Goal: Transaction & Acquisition: Obtain resource

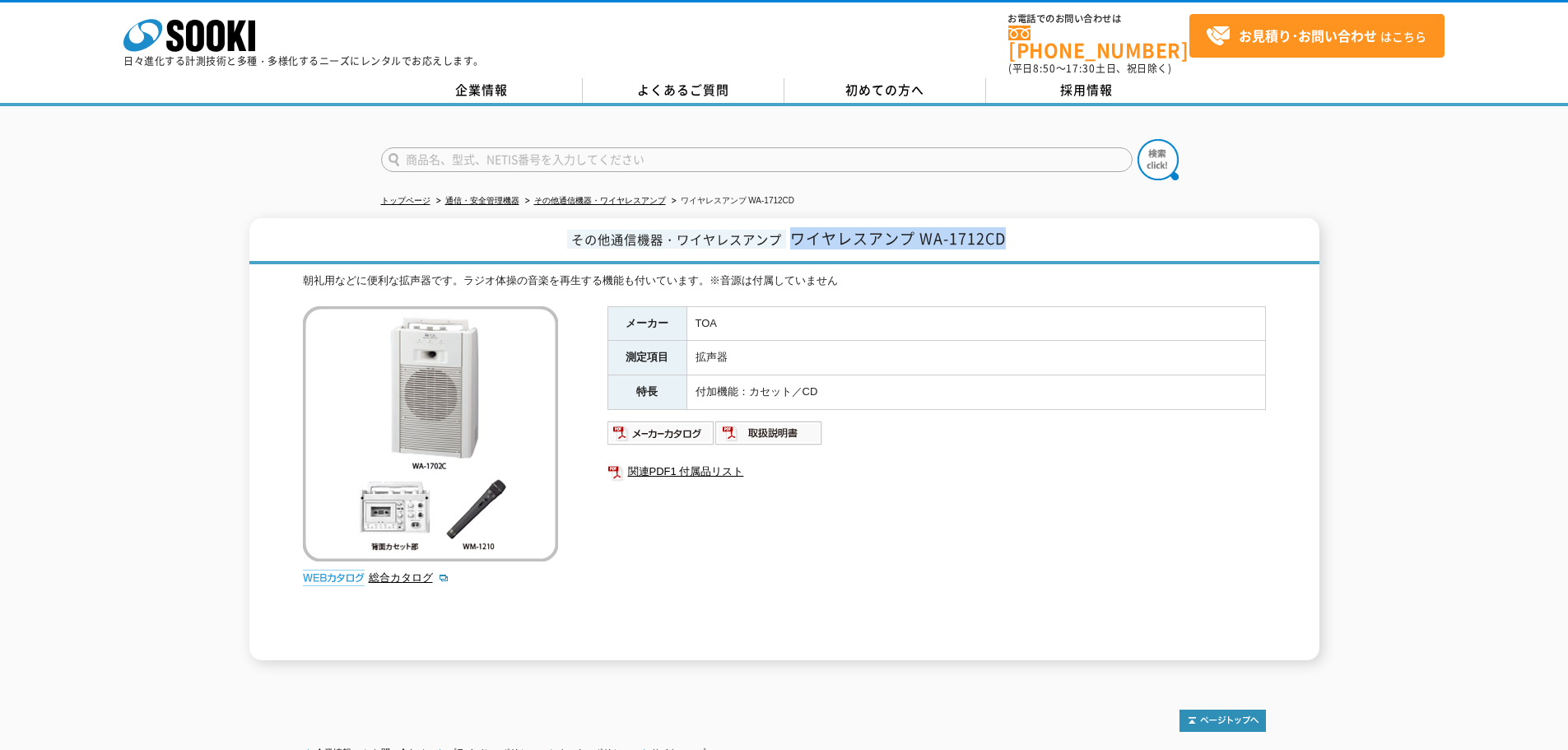
drag, startPoint x: 1022, startPoint y: 230, endPoint x: 797, endPoint y: 233, distance: 225.0
click at [797, 233] on h1 "その他通信機器・ワイヤレスアンプ ワイヤレスアンプ WA-1712CD" at bounding box center [784, 241] width 1069 height 46
click at [856, 391] on td "付加機能：カセット／CD" at bounding box center [975, 392] width 578 height 34
drag, startPoint x: 862, startPoint y: 384, endPoint x: 752, endPoint y: 385, distance: 110.0
click at [752, 385] on td "付加機能：カセット／CD" at bounding box center [975, 392] width 578 height 34
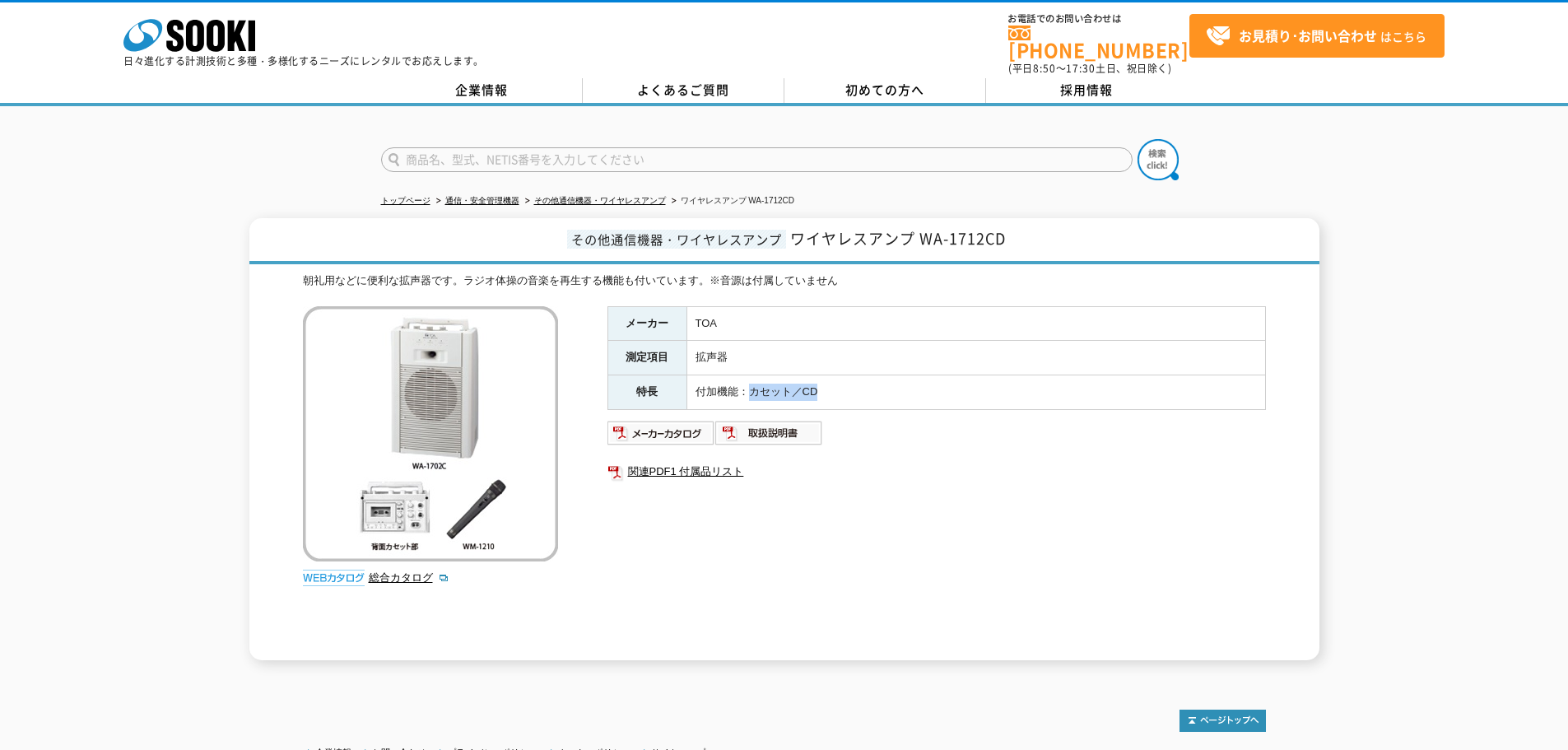
copy td "カセット／CD"
click at [704, 429] on img at bounding box center [661, 433] width 108 height 26
click at [933, 353] on td "拡声器" at bounding box center [975, 357] width 578 height 34
drag, startPoint x: 1033, startPoint y: 237, endPoint x: 764, endPoint y: 246, distance: 269.2
click at [764, 246] on h1 "その他通信機器・ワイヤレスアンプ ワイヤレスアンプ WA-1712CD" at bounding box center [784, 241] width 1069 height 46
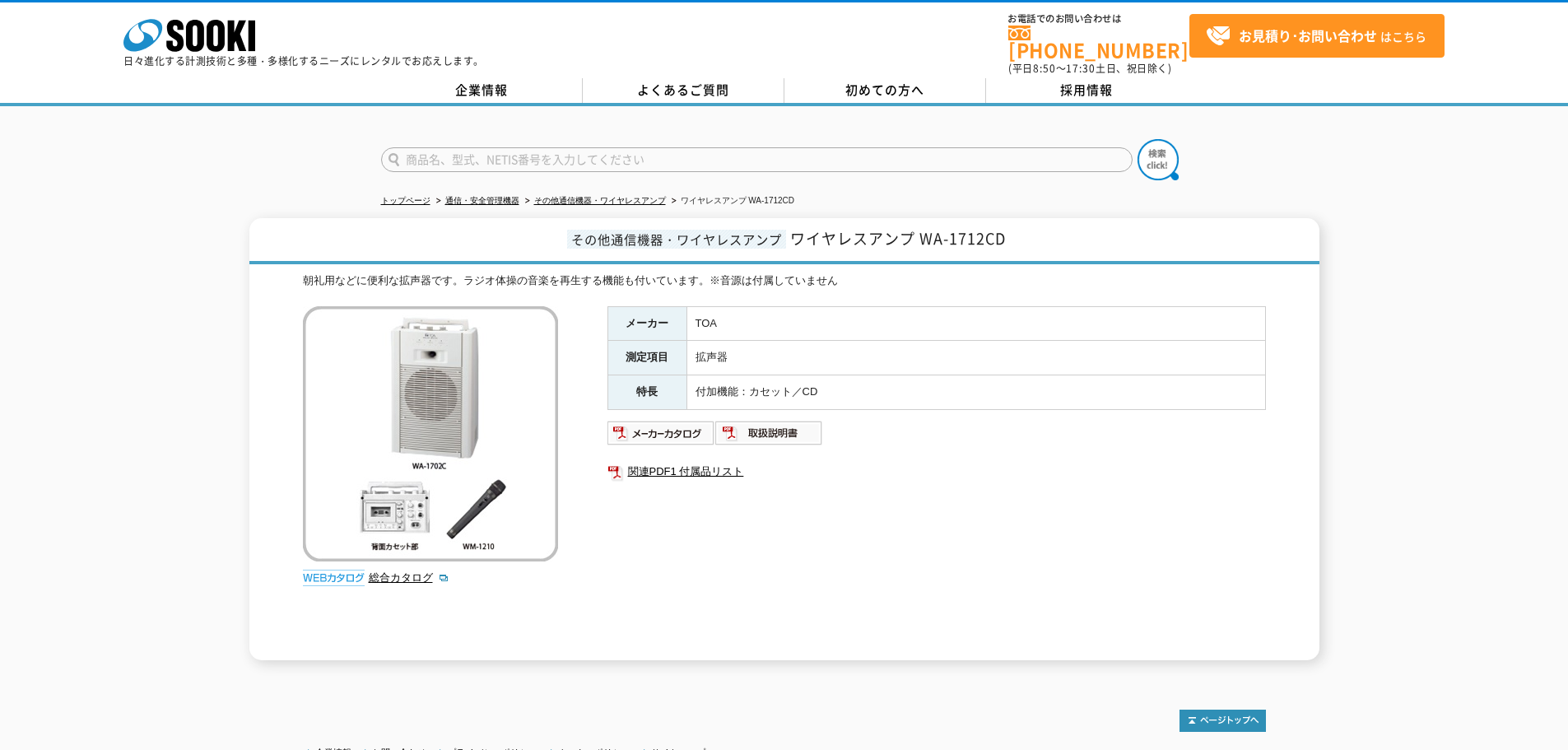
click at [920, 375] on td "付加機能：カセット／CD" at bounding box center [975, 392] width 578 height 34
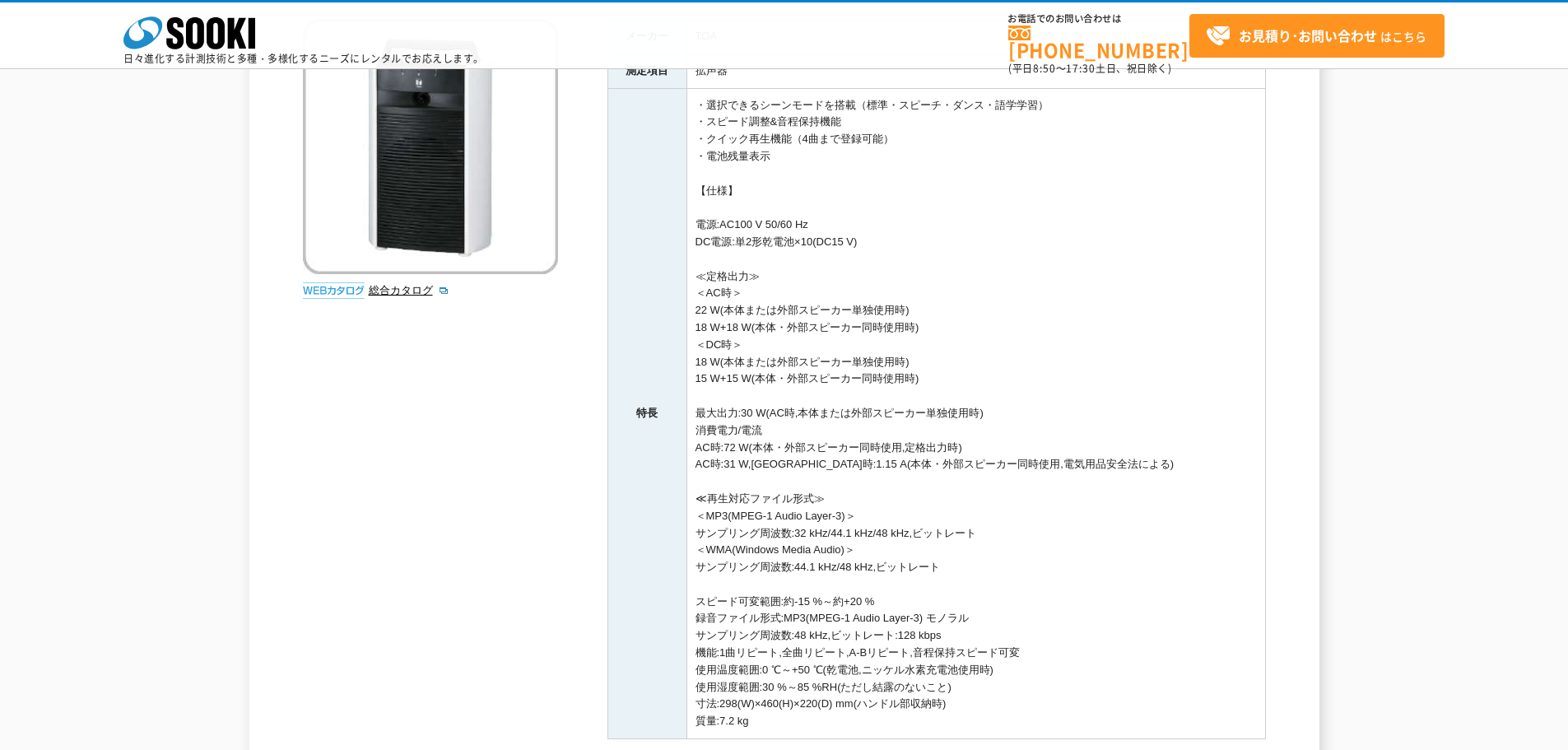
scroll to position [474, 0]
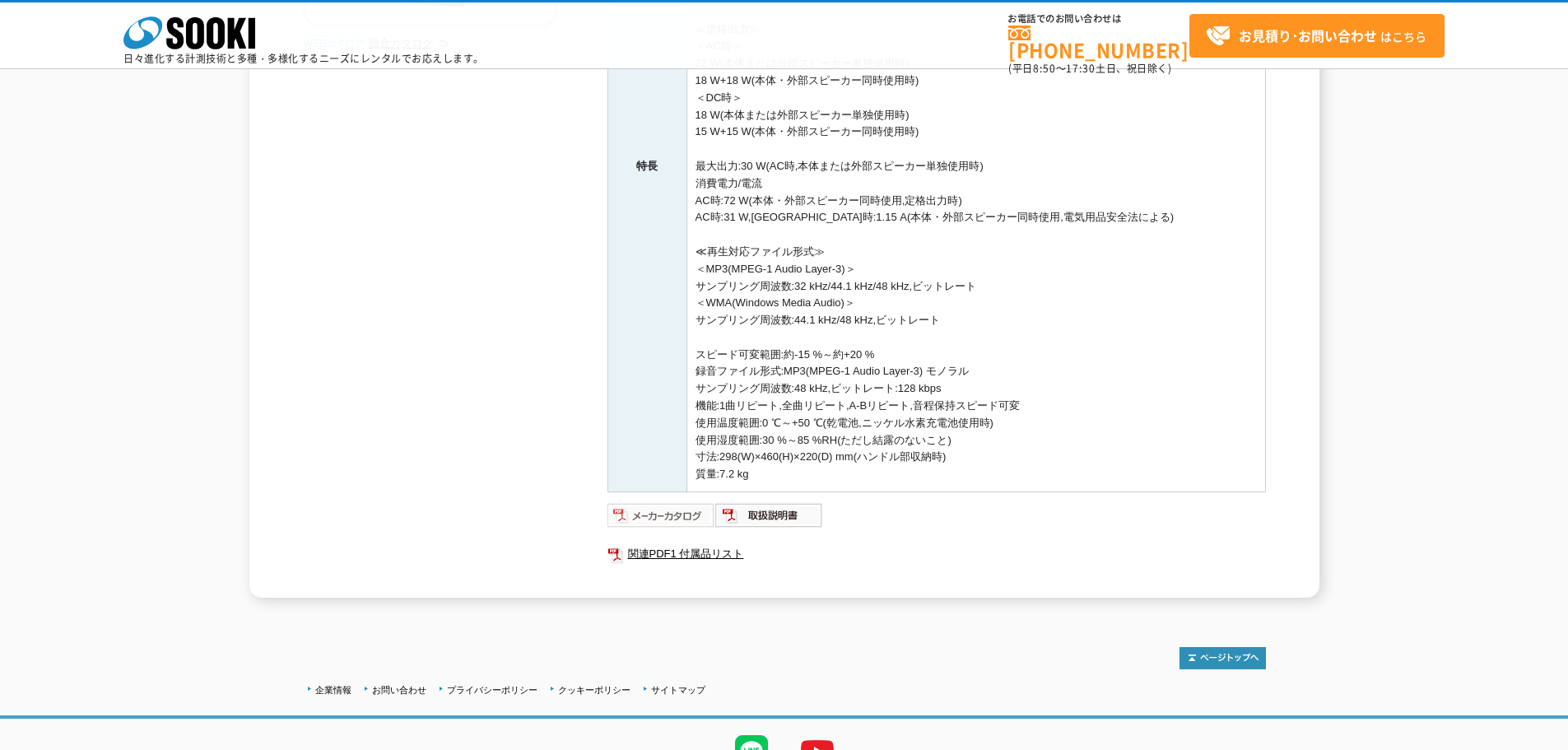
click at [649, 522] on img at bounding box center [661, 515] width 108 height 26
